Goal: Transaction & Acquisition: Purchase product/service

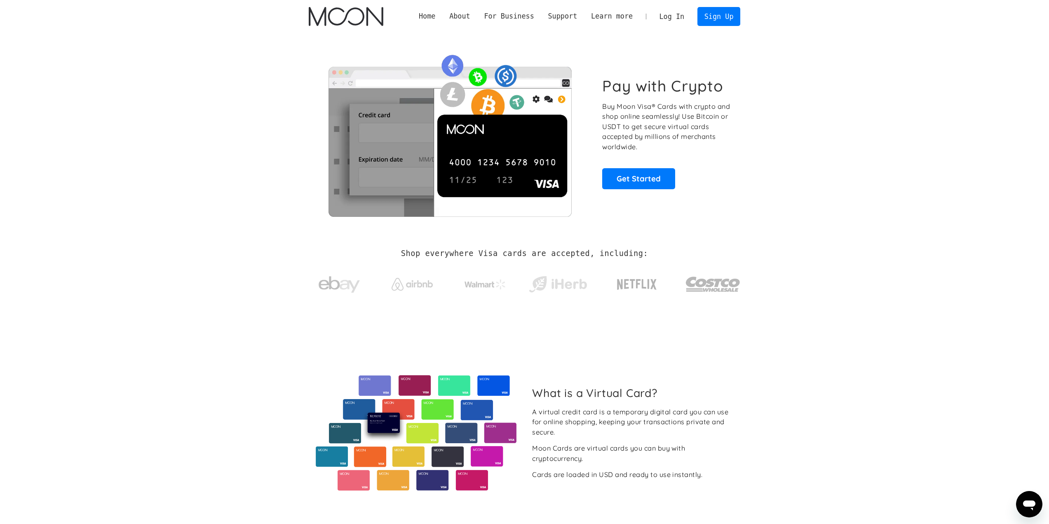
click at [682, 16] on link "Log In" at bounding box center [672, 16] width 39 height 18
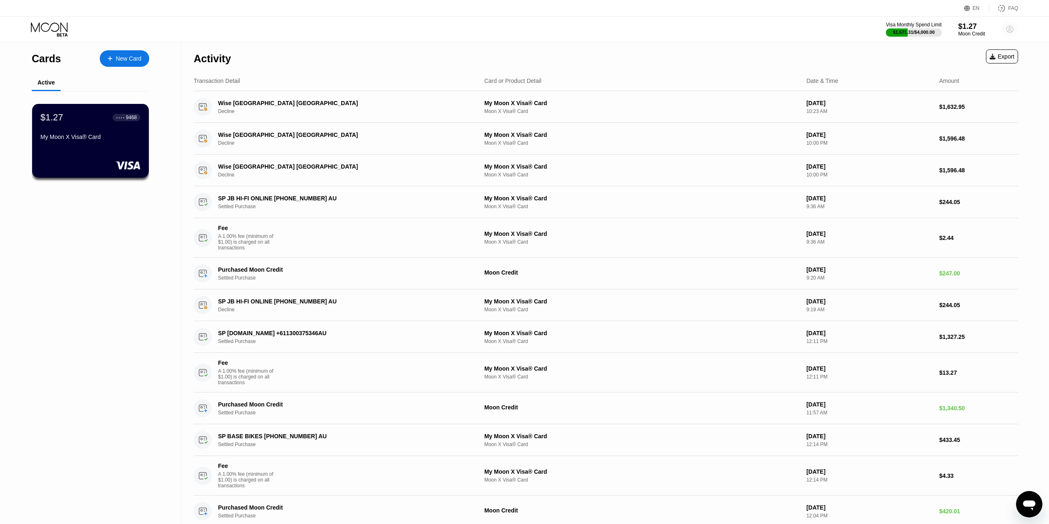
click at [1012, 27] on circle at bounding box center [1010, 29] width 16 height 16
click at [106, 143] on div "My Moon X Visa® Card" at bounding box center [90, 139] width 101 height 10
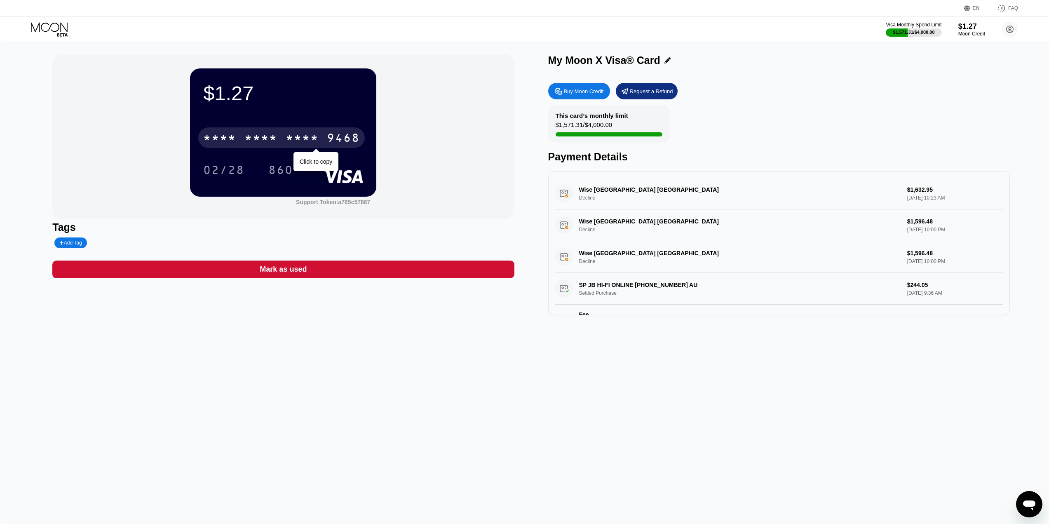
click at [207, 133] on div "* * * * * * * * * * * * 9468" at bounding box center [281, 137] width 167 height 21
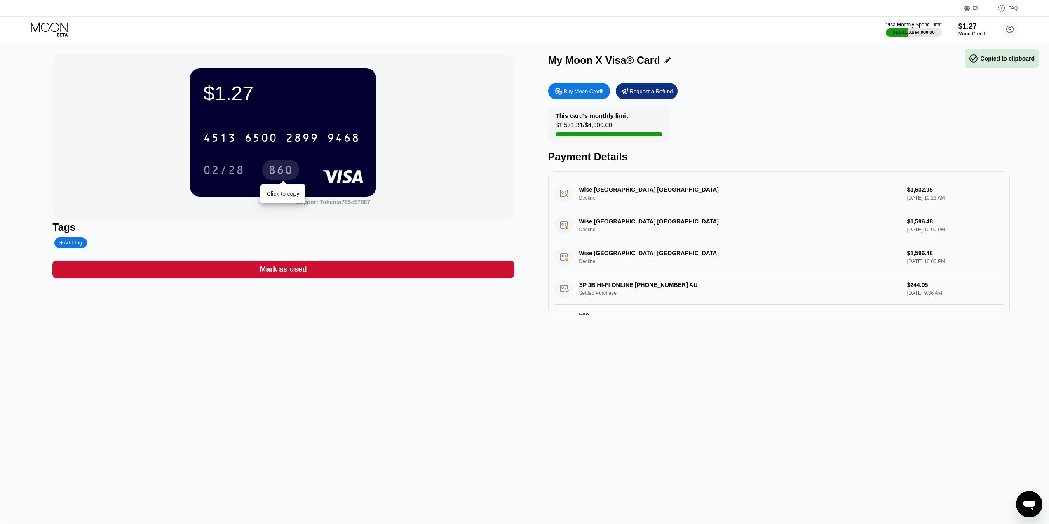
click at [242, 164] on div "02/28" at bounding box center [224, 170] width 54 height 21
click at [1010, 33] on circle at bounding box center [1010, 29] width 16 height 16
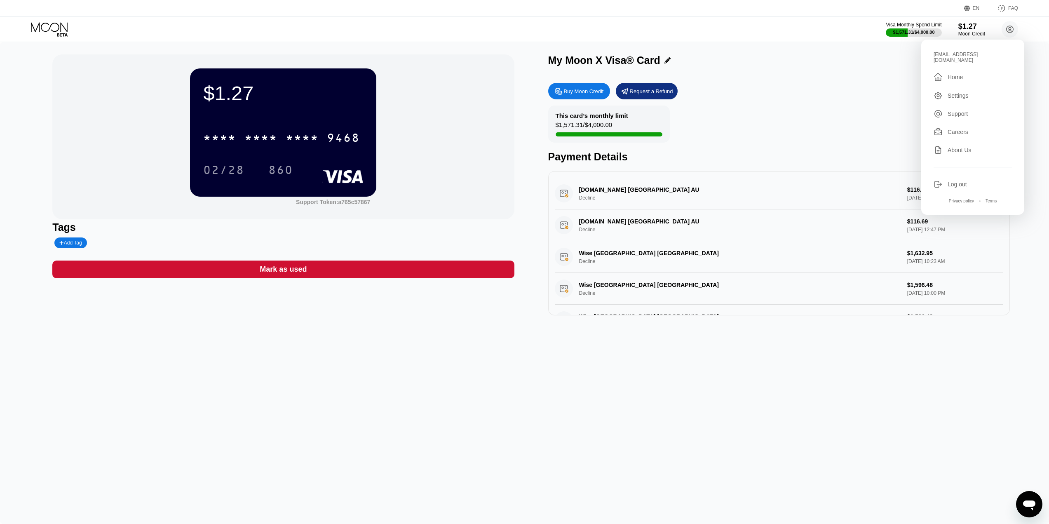
click at [960, 181] on div "Log out" at bounding box center [957, 184] width 19 height 7
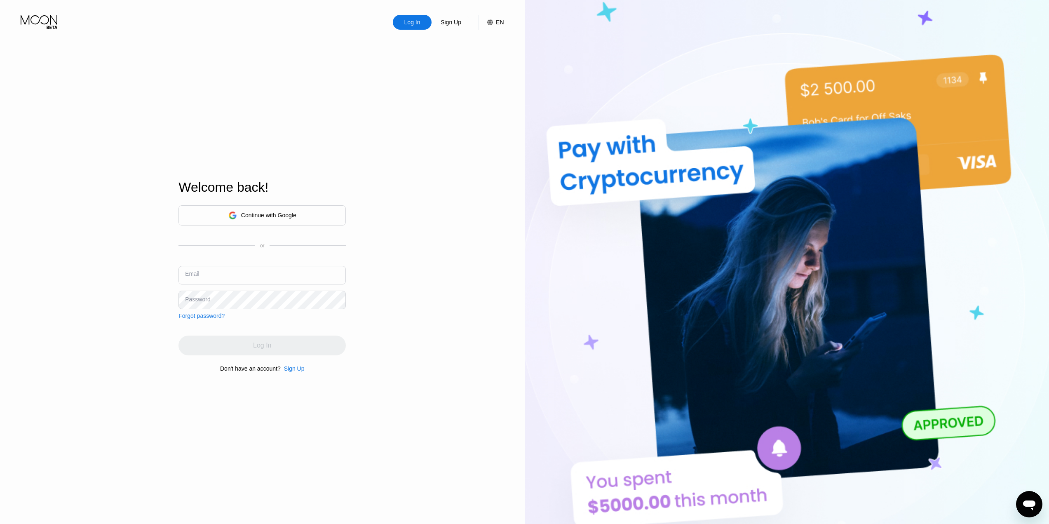
click at [205, 268] on input "text" at bounding box center [262, 275] width 167 height 19
type input "geeheon@gmail.com"
click at [253, 349] on div "Log In" at bounding box center [262, 346] width 167 height 20
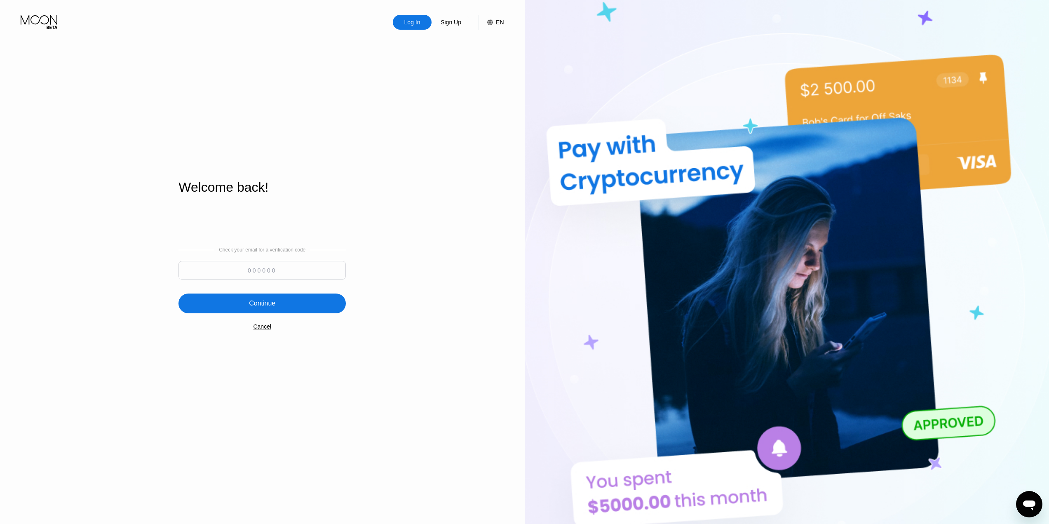
click at [282, 277] on input at bounding box center [262, 270] width 167 height 19
type input "190262"
click at [281, 297] on div "Continue" at bounding box center [262, 304] width 167 height 20
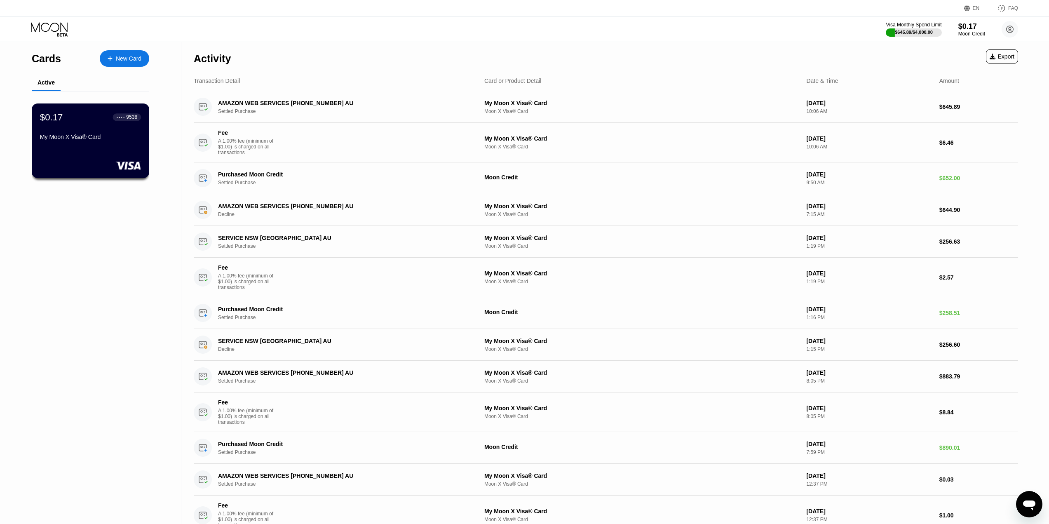
click at [88, 138] on div "My Moon X Visa® Card" at bounding box center [90, 137] width 101 height 7
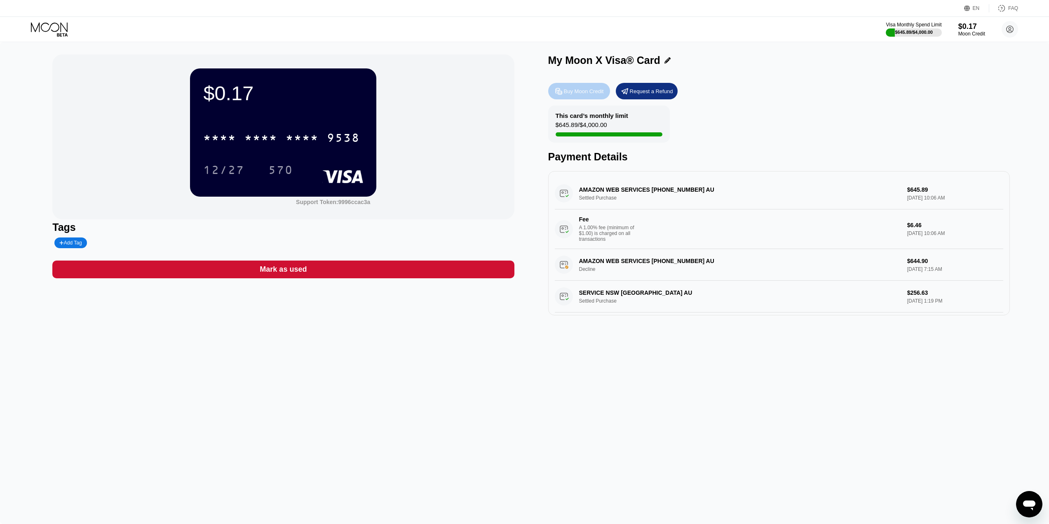
click at [585, 94] on div "Buy Moon Credit" at bounding box center [584, 91] width 40 height 7
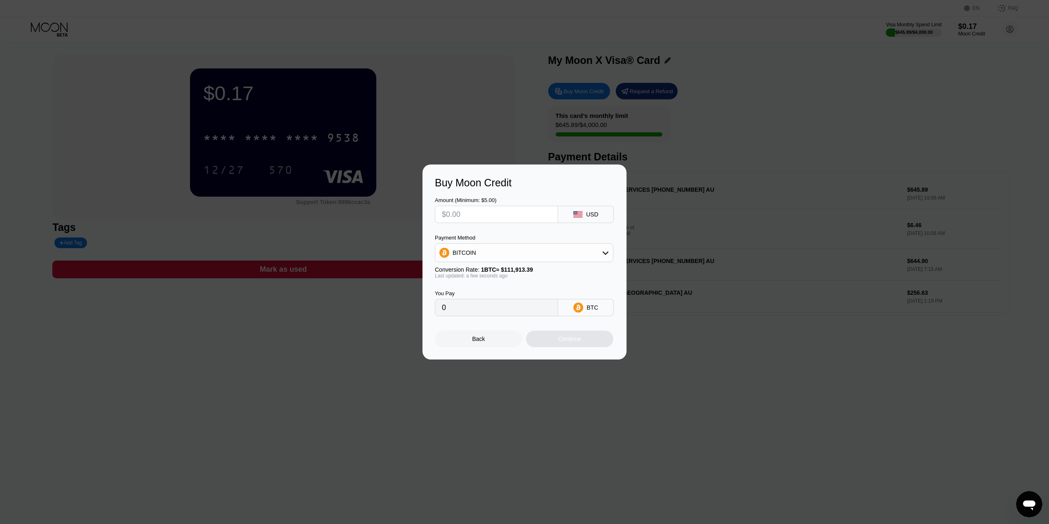
click at [545, 220] on input "text" at bounding box center [496, 214] width 109 height 16
type input "$1"
type input "0.00000894"
type input "$11"
type input "0.00009830"
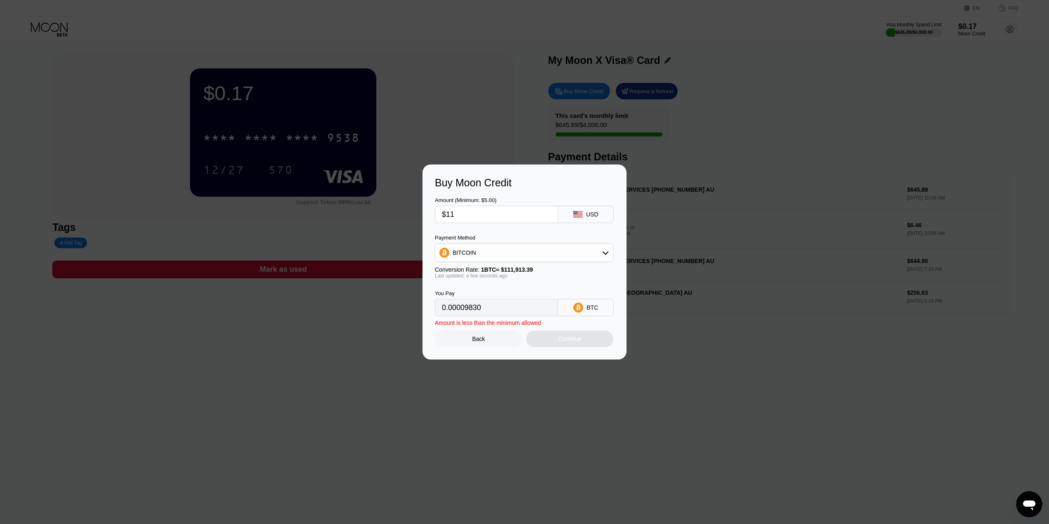
type input "$118"
type input "0.00105439"
type input "$11"
type input "0.00009830"
type input "$118"
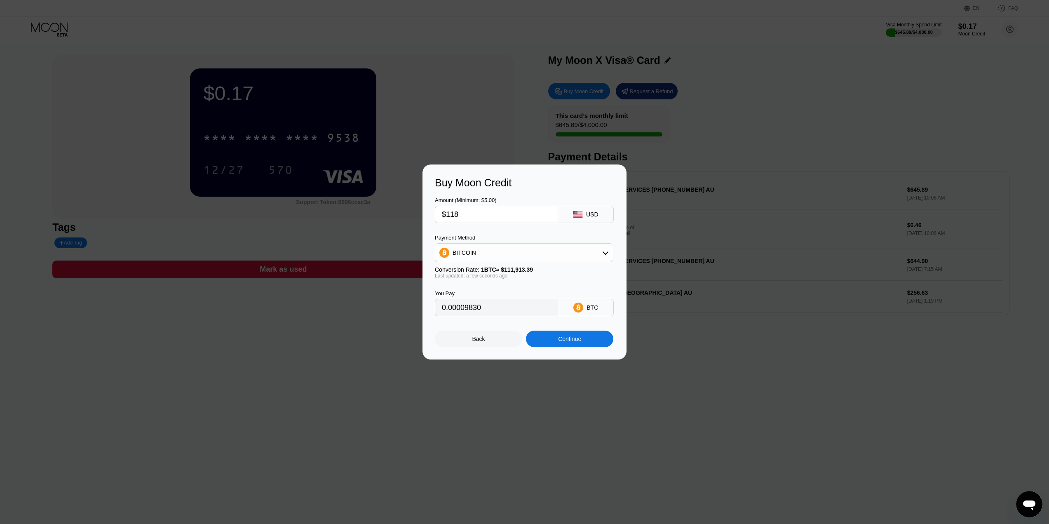
type input "0.00105439"
type input "$118"
click at [534, 253] on div "BITCOIN" at bounding box center [524, 252] width 178 height 16
click at [491, 306] on div "USDC on Polygon" at bounding box center [524, 311] width 174 height 16
type input "118.00000000"
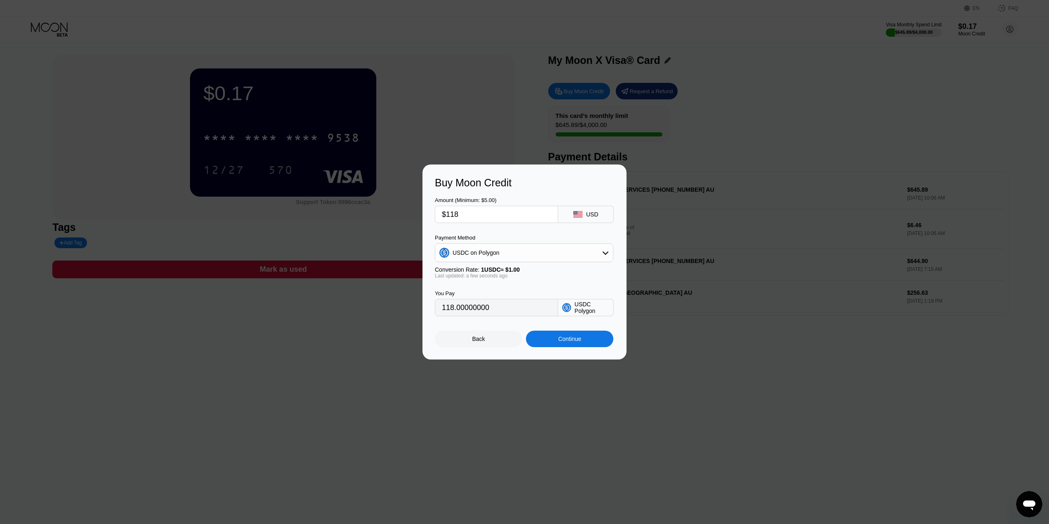
click at [577, 341] on div "Continue" at bounding box center [569, 339] width 23 height 7
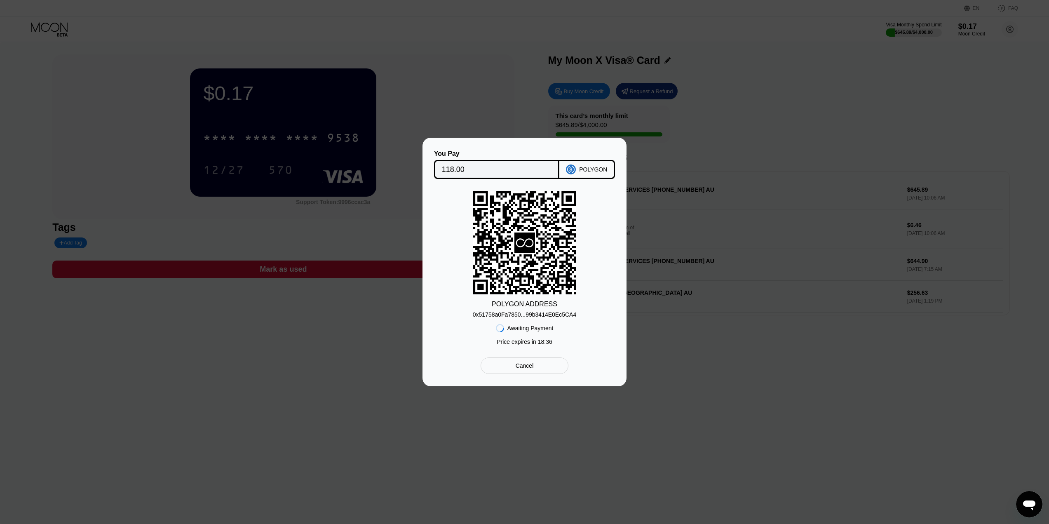
click at [526, 314] on div "0x51758a0Fa7850...99b3414E0Ec5CA4" at bounding box center [524, 314] width 103 height 7
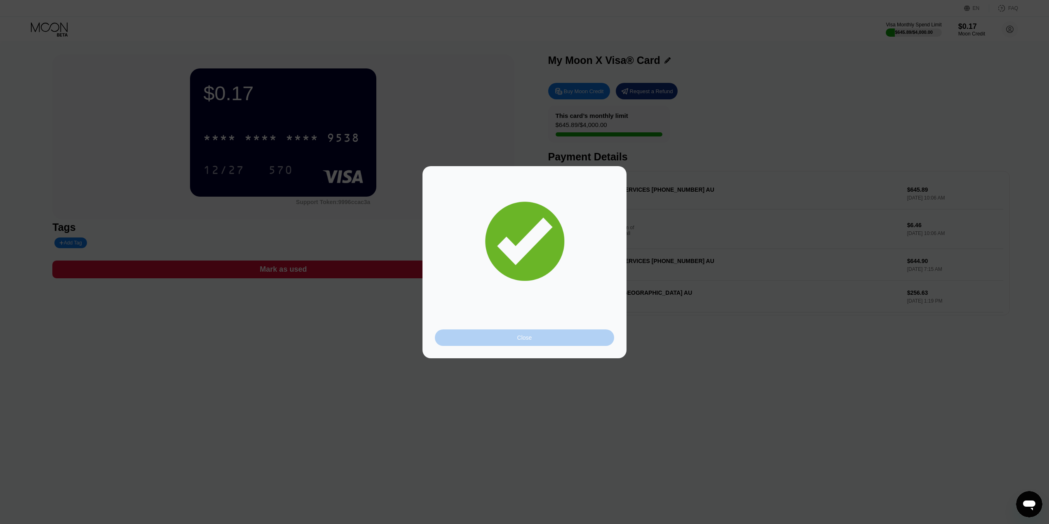
click at [542, 342] on div "Close" at bounding box center [524, 337] width 179 height 16
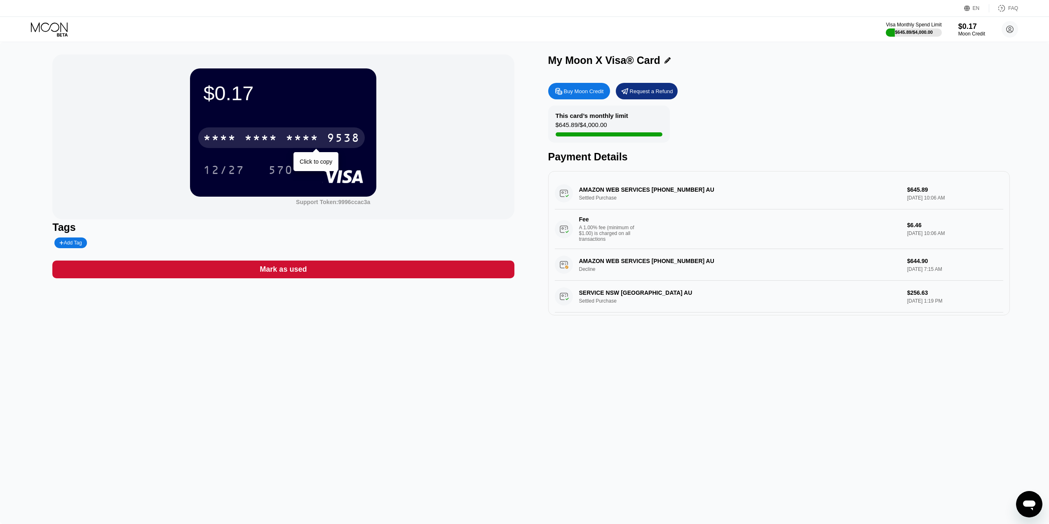
click at [300, 139] on div "* * * *" at bounding box center [302, 138] width 33 height 13
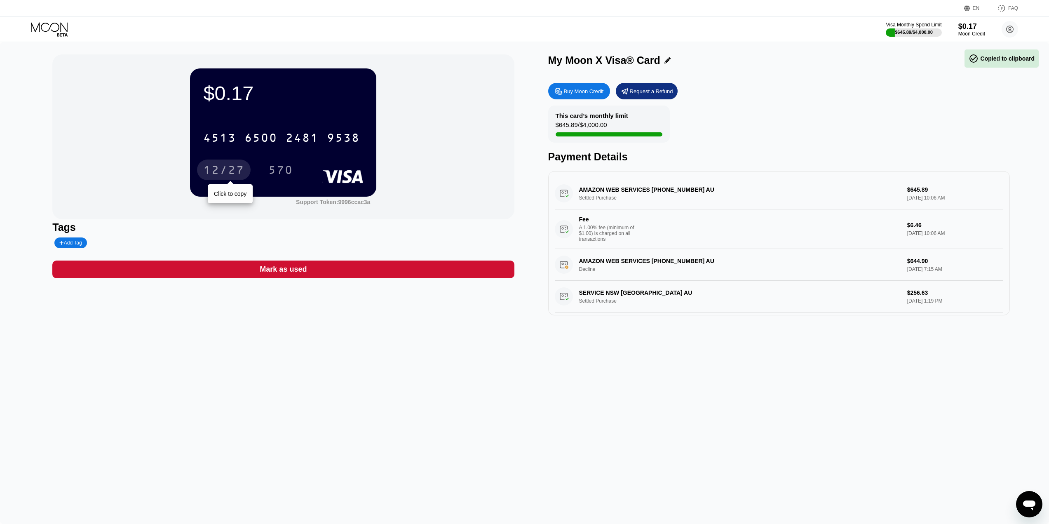
click at [202, 174] on div "12/27" at bounding box center [224, 170] width 54 height 21
click at [903, 31] on div "$645.89 / $4,000.00" at bounding box center [914, 32] width 39 height 5
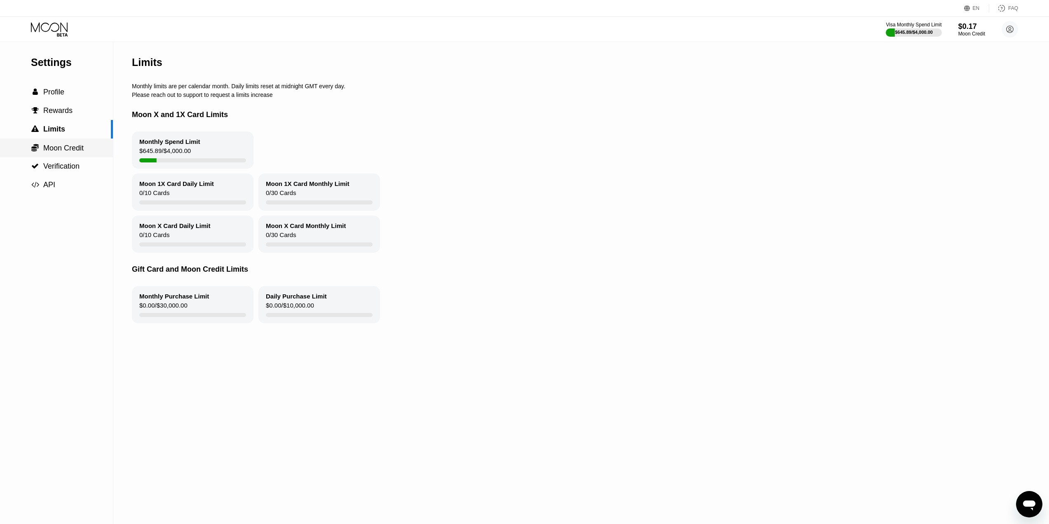
click at [59, 150] on span "Moon Credit" at bounding box center [63, 148] width 40 height 8
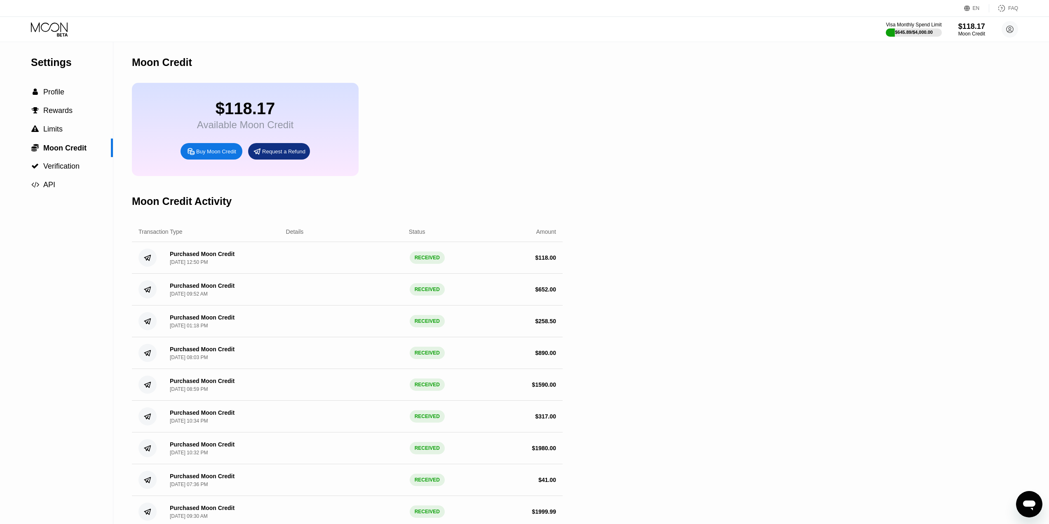
click at [53, 28] on icon at bounding box center [50, 29] width 38 height 14
